Goal: Task Accomplishment & Management: Manage account settings

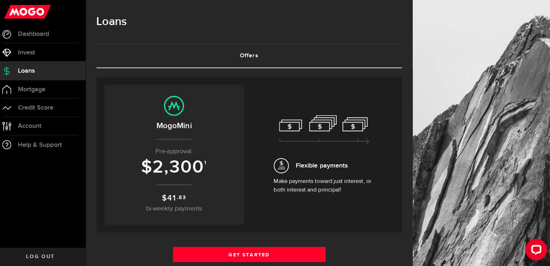
click at [186, 170] on span "2,300" at bounding box center [181, 167] width 51 height 21
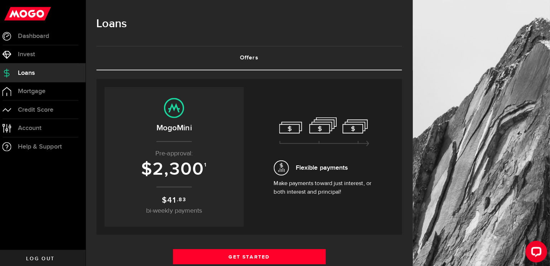
click at [183, 148] on p "Pre-approval:" at bounding box center [177, 153] width 124 height 10
click at [191, 163] on span "2,300" at bounding box center [181, 167] width 51 height 21
click at [211, 169] on h3 "$ 2,300 1" at bounding box center [177, 168] width 124 height 20
click at [43, 60] on link "Invest" at bounding box center [45, 54] width 90 height 18
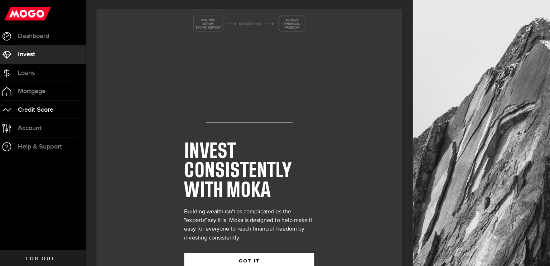
click at [44, 104] on link "Credit Score" at bounding box center [45, 109] width 90 height 18
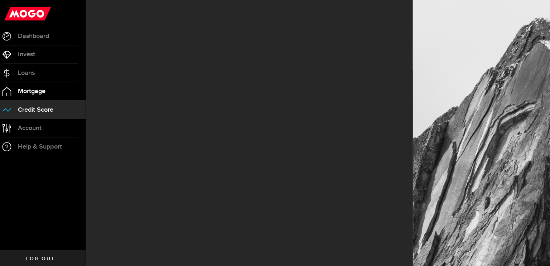
click at [44, 91] on span "Mortgage" at bounding box center [36, 90] width 28 height 6
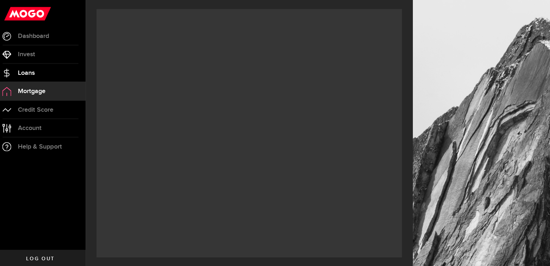
click at [39, 76] on link "Loans" at bounding box center [45, 72] width 90 height 18
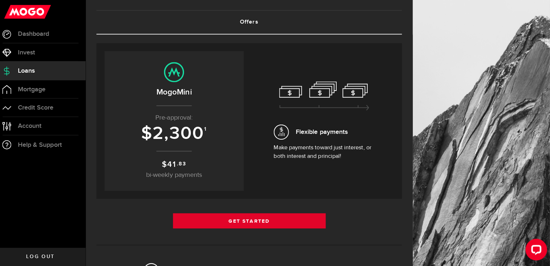
scroll to position [34, 0]
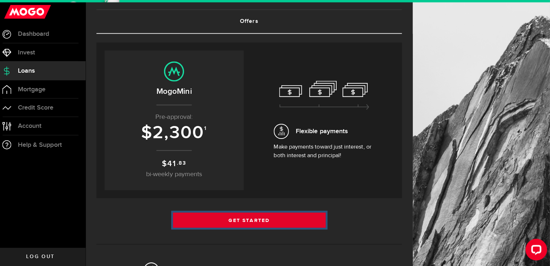
click at [296, 221] on link "Get Started" at bounding box center [252, 220] width 152 height 15
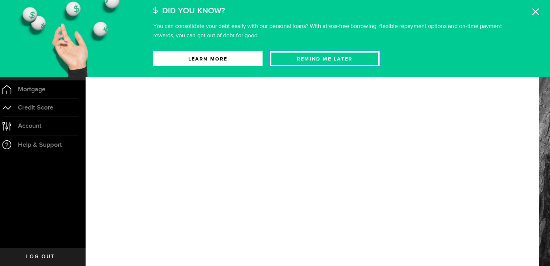
click at [306, 62] on button "Remind Me later" at bounding box center [326, 60] width 109 height 15
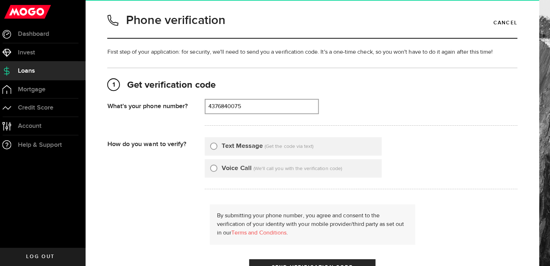
type input "4376840075"
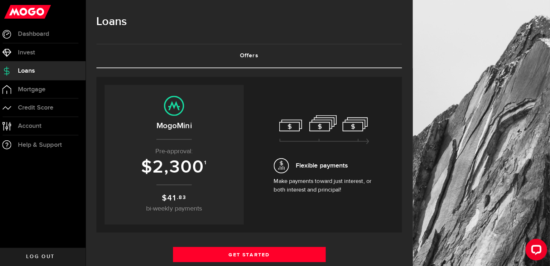
click at [175, 168] on span "2,300" at bounding box center [181, 167] width 51 height 21
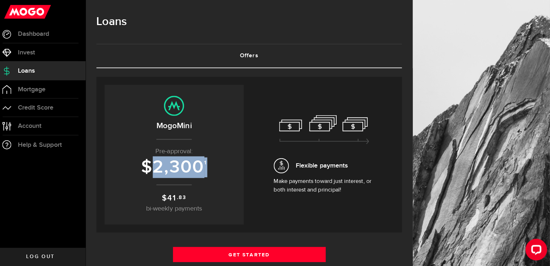
click at [175, 168] on span "2,300" at bounding box center [181, 167] width 51 height 21
click at [161, 174] on span "2,300" at bounding box center [181, 167] width 51 height 21
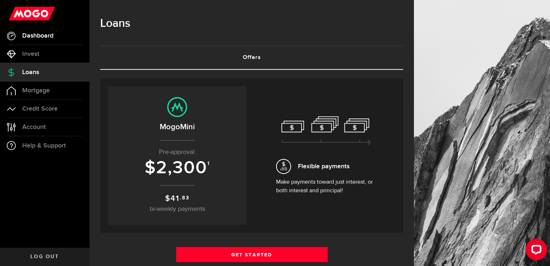
click at [18, 32] on link "Dashboard" at bounding box center [45, 36] width 90 height 18
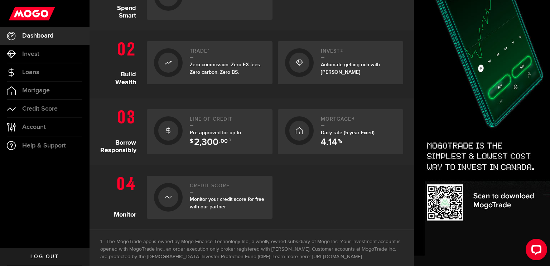
scroll to position [201, 0]
click at [198, 124] on h2 "Line of credit" at bounding box center [228, 121] width 76 height 10
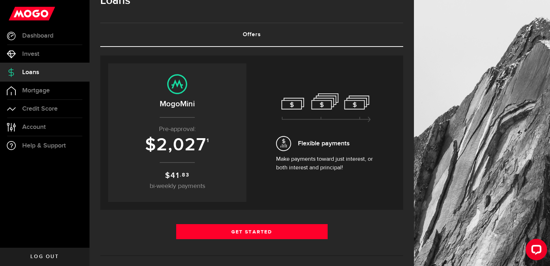
scroll to position [24, 0]
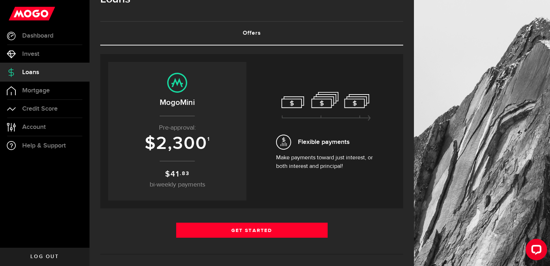
click at [359, 138] on span "Flexible payments" at bounding box center [326, 142] width 100 height 15
click at [359, 105] on icon at bounding box center [327, 106] width 90 height 29
click at [323, 104] on icon at bounding box center [327, 106] width 90 height 29
click at [35, 109] on span "Credit Score" at bounding box center [39, 109] width 35 height 6
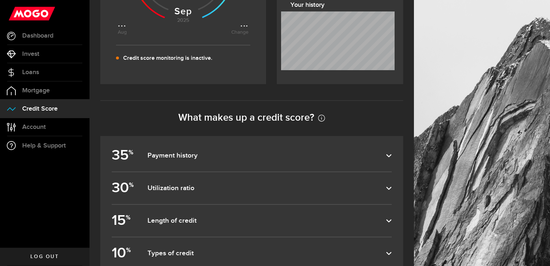
click at [86, 176] on ul "Dashboard Dashboard Bitcoin Bitcoin Invest Invest Loans Loans Mortgage Mortgage…" at bounding box center [45, 137] width 90 height 221
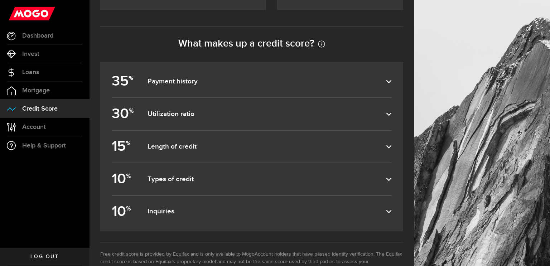
scroll to position [299, 0]
click at [64, 126] on link "Account Compte" at bounding box center [45, 127] width 90 height 18
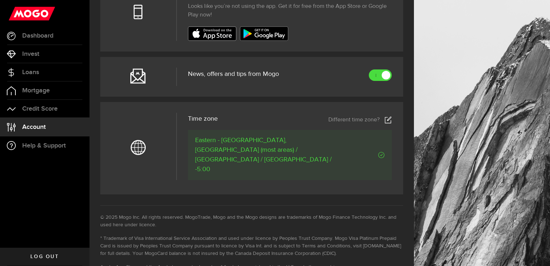
scroll to position [304, 0]
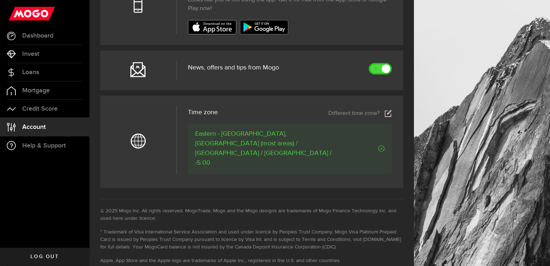
click at [385, 72] on link at bounding box center [380, 68] width 23 height 11
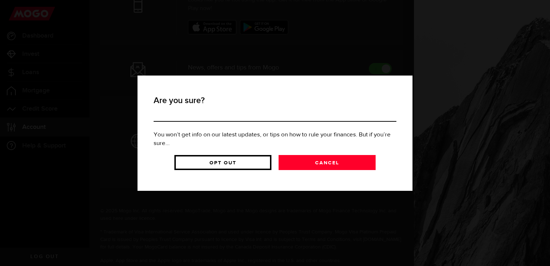
click at [267, 164] on link "Opt Out" at bounding box center [222, 162] width 97 height 15
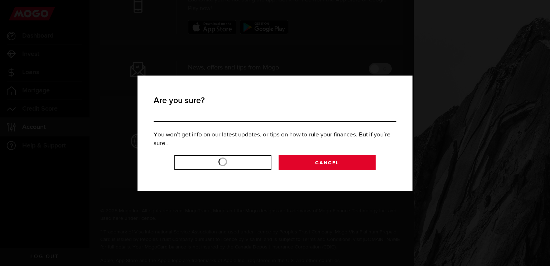
click at [318, 161] on article "Time zone Different time zone? Time zone CANCEL Eastern - ON, QC (most areas) /…" at bounding box center [251, 142] width 303 height 93
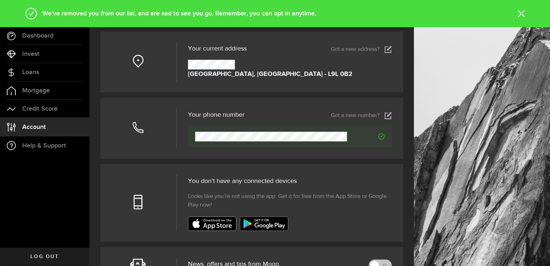
scroll to position [0, 0]
